Goal: Task Accomplishment & Management: Manage account settings

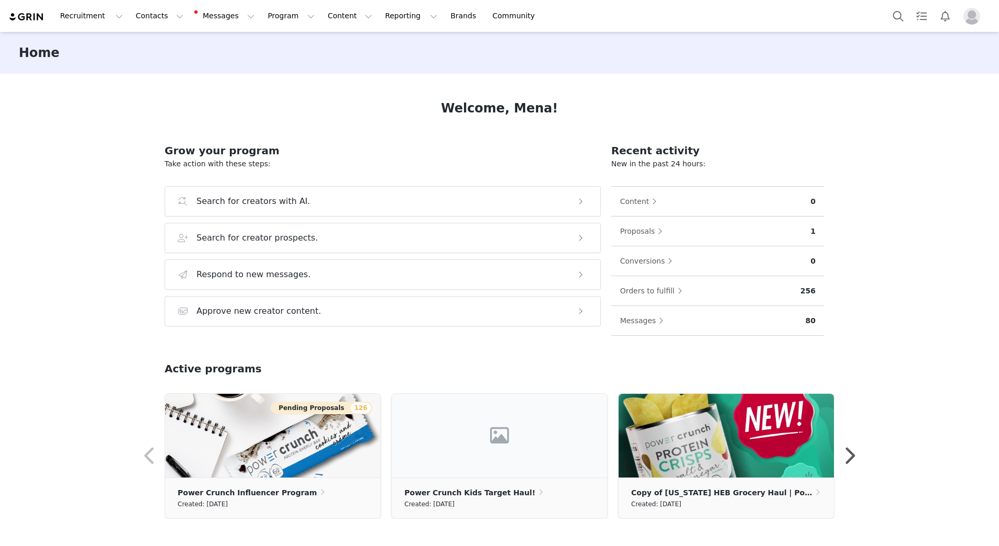
click at [971, 21] on img "Profile" at bounding box center [972, 16] width 17 height 17
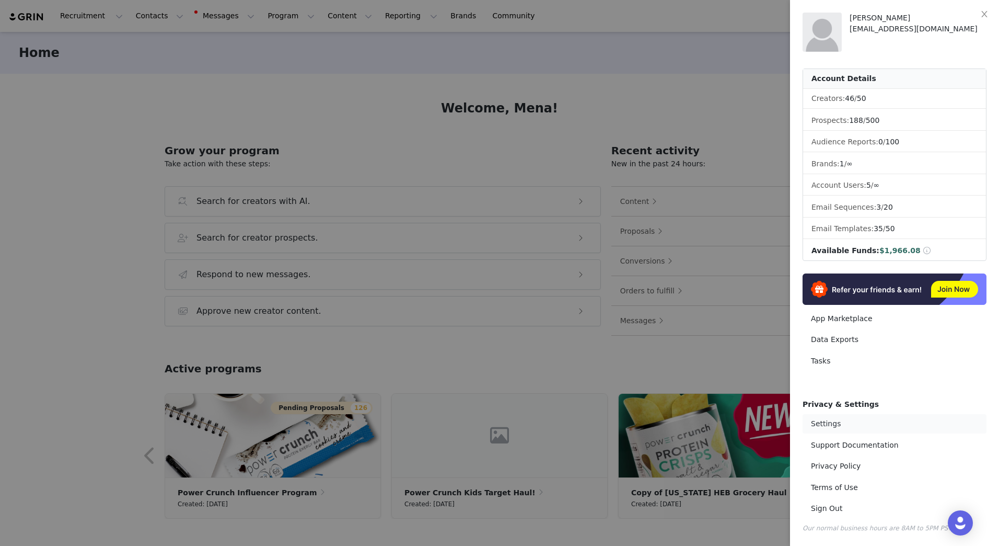
click at [830, 421] on link "Settings" at bounding box center [895, 423] width 184 height 19
select select "America/Los_Angeles"
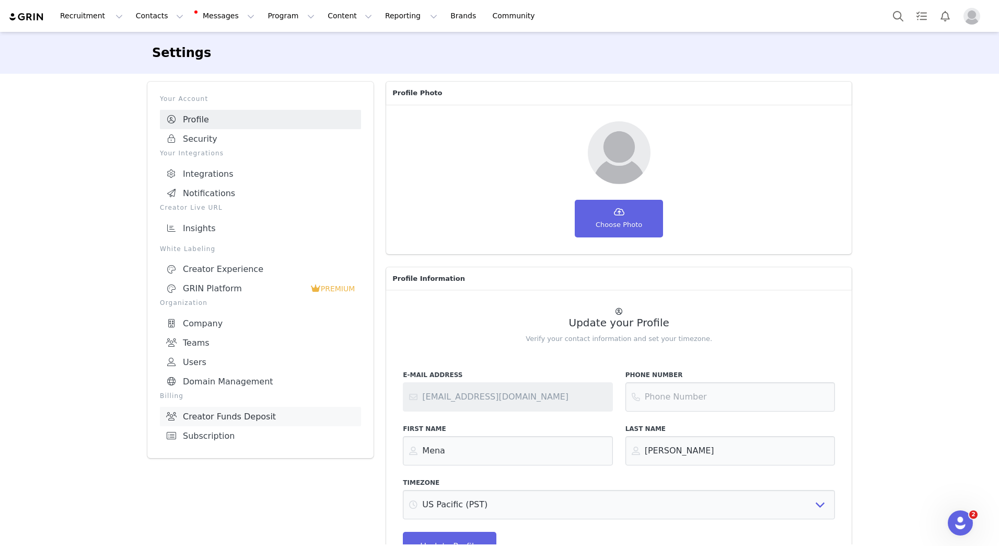
click at [210, 412] on link "Creator Funds Deposit" at bounding box center [260, 416] width 201 height 19
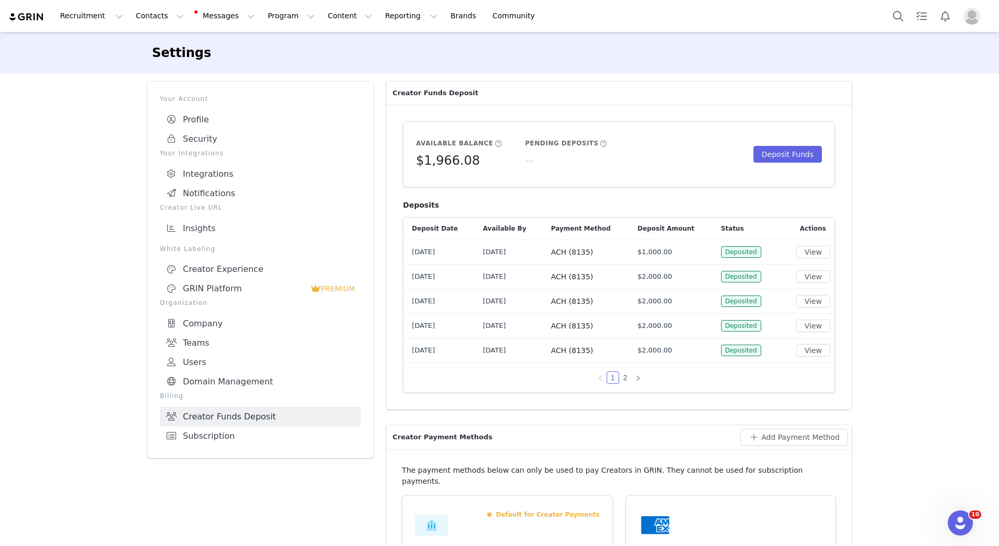
click at [966, 18] on img "Profile" at bounding box center [972, 16] width 17 height 17
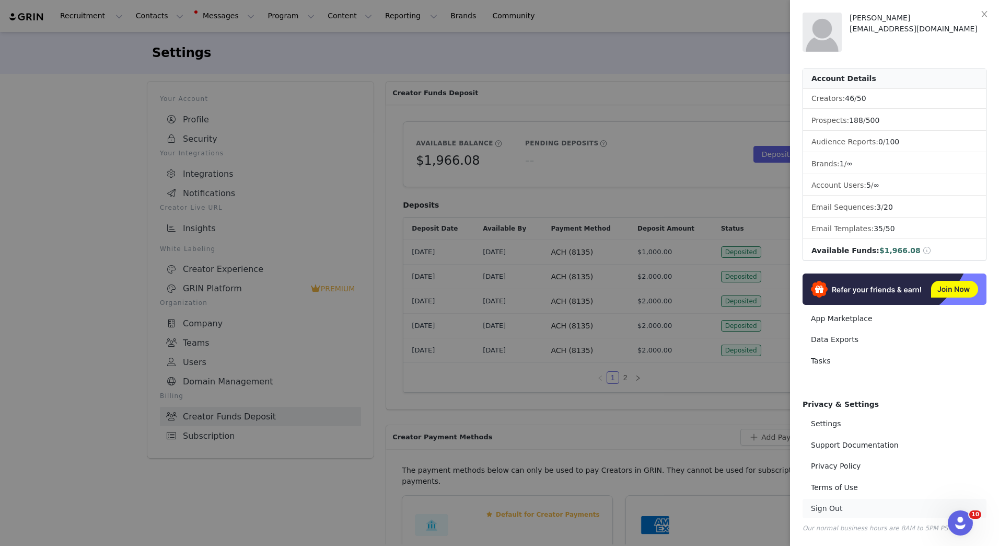
click at [829, 504] on link "Sign Out" at bounding box center [895, 508] width 184 height 19
